Goal: Complete application form

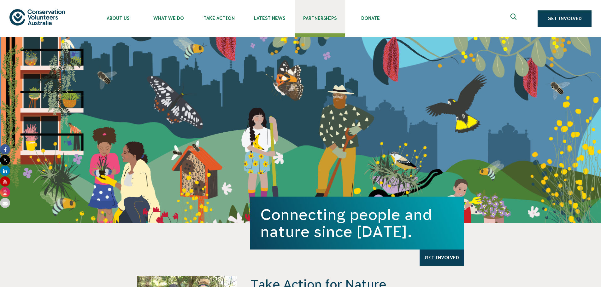
click at [322, 20] on span "Partnerships" at bounding box center [320, 18] width 50 height 5
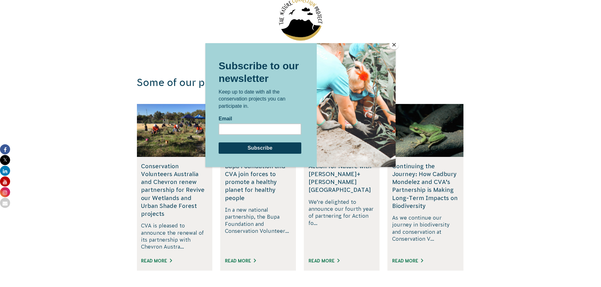
scroll to position [1010, 0]
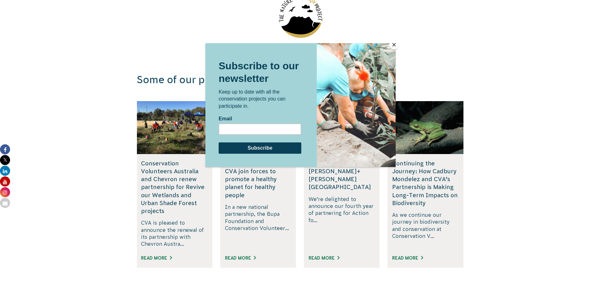
click at [393, 46] on button "Close" at bounding box center [393, 44] width 9 height 9
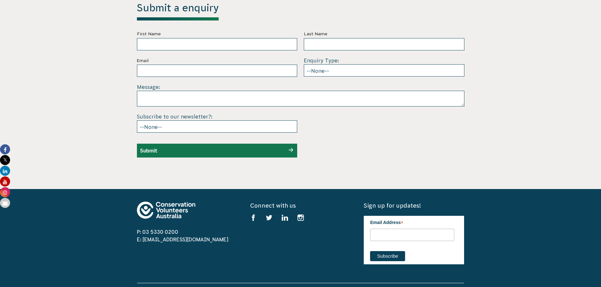
scroll to position [0, 0]
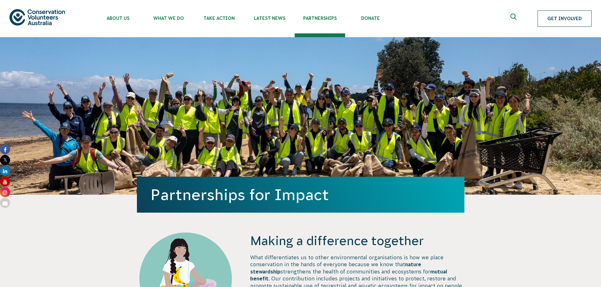
click at [558, 17] on link "Get Involved" at bounding box center [564, 18] width 54 height 16
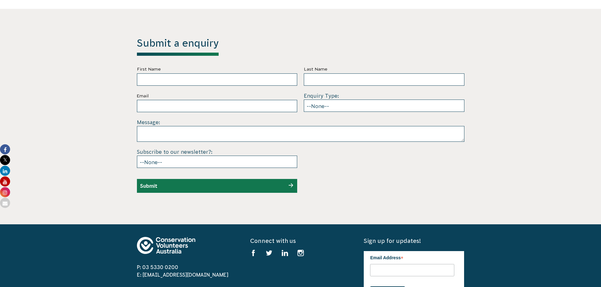
scroll to position [1792, 0]
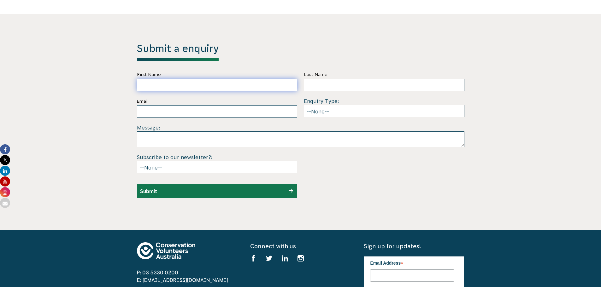
click at [150, 79] on input "First Name" at bounding box center [217, 85] width 161 height 12
type input "steven"
type input "howard"
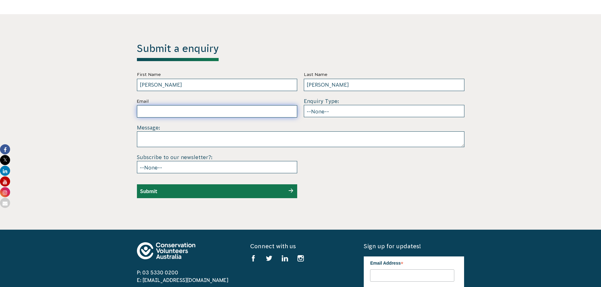
type input "howardsteven@hotmail.com"
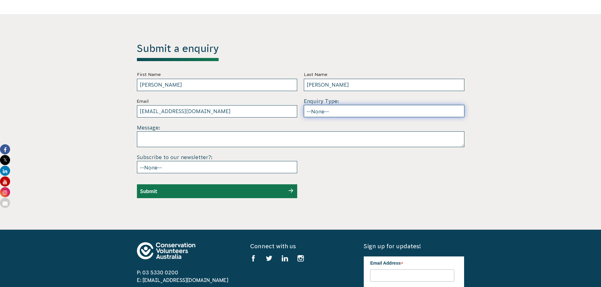
click at [326, 105] on select "--None-- Partnering on conservation and community projects Financial sponsorshi…" at bounding box center [384, 111] width 161 height 12
select select "Other"
click at [304, 105] on select "--None-- Partnering on conservation and community projects Financial sponsorshi…" at bounding box center [384, 111] width 161 height 12
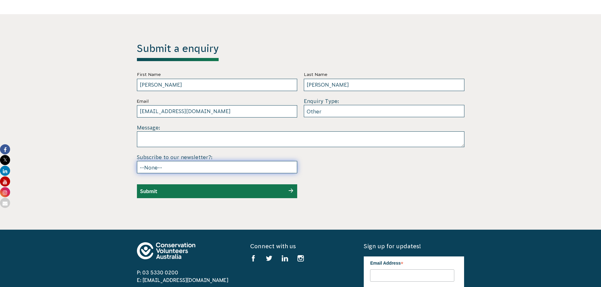
click at [169, 161] on select "--None-- Yes No" at bounding box center [217, 167] width 161 height 12
select select "No"
click at [137, 161] on select "--None-- Yes No" at bounding box center [217, 167] width 161 height 12
